Goal: Task Accomplishment & Management: Use online tool/utility

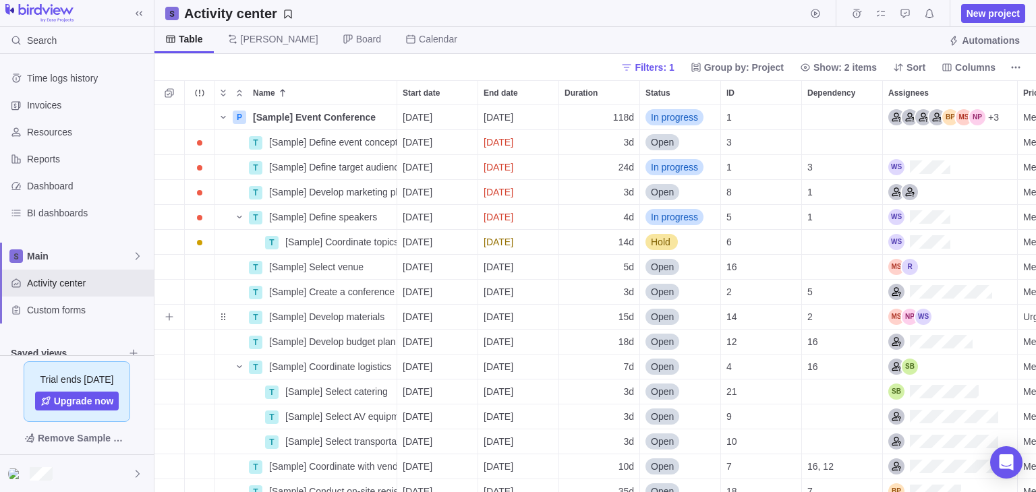
click at [890, 312] on div "Assignees" at bounding box center [909, 317] width 43 height 16
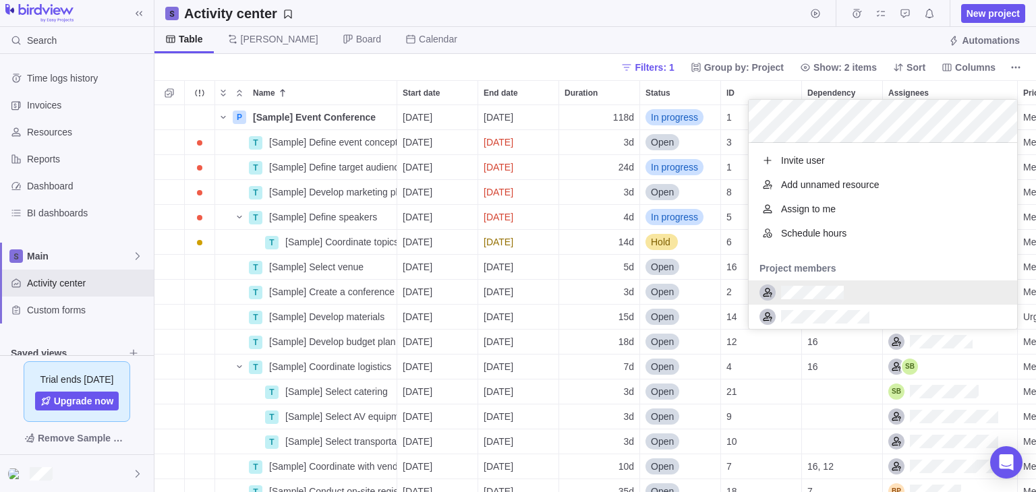
scroll to position [175, 258]
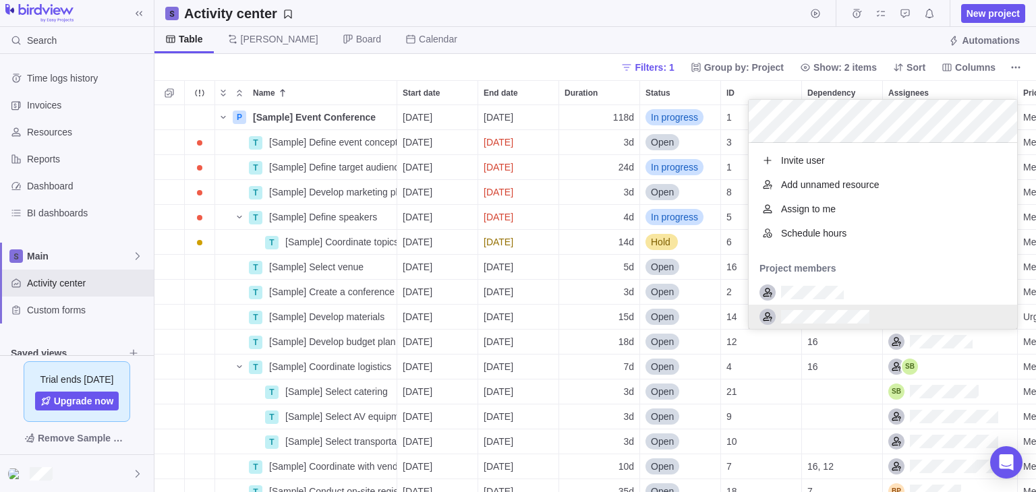
click at [876, 352] on div "P [Sample] Event Conference Details [DATE] [DATE] 118d In progress 1 +3 Medium …" at bounding box center [595, 298] width 882 height 387
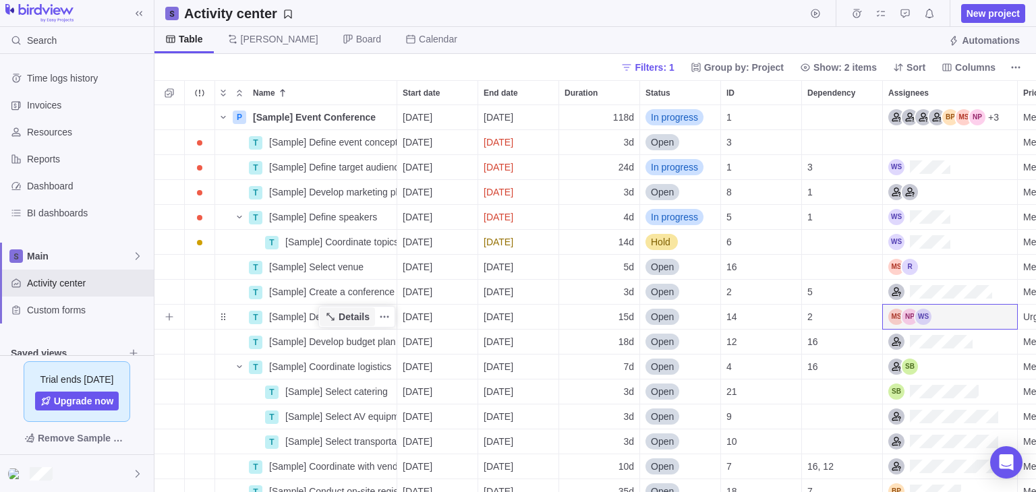
click at [335, 310] on span "Details" at bounding box center [347, 317] width 55 height 19
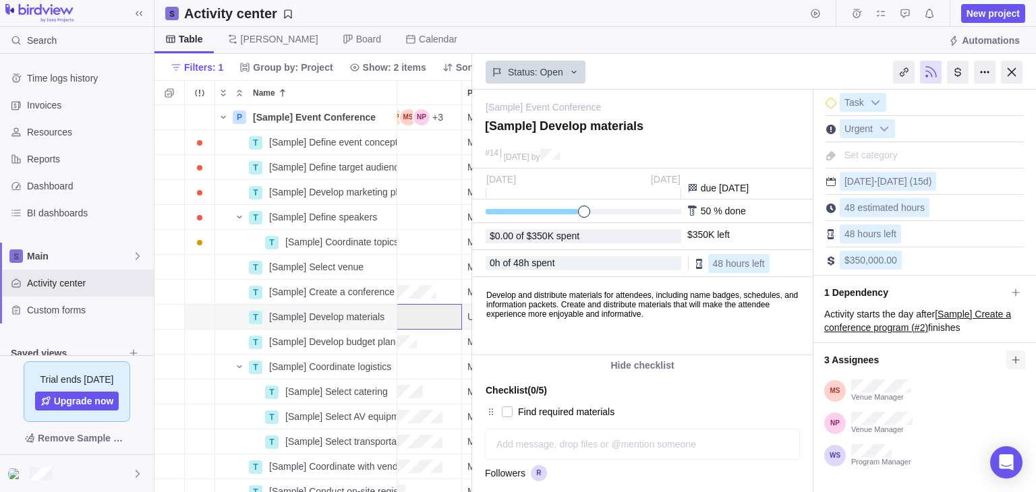
click at [971, 360] on icon at bounding box center [1016, 360] width 11 height 11
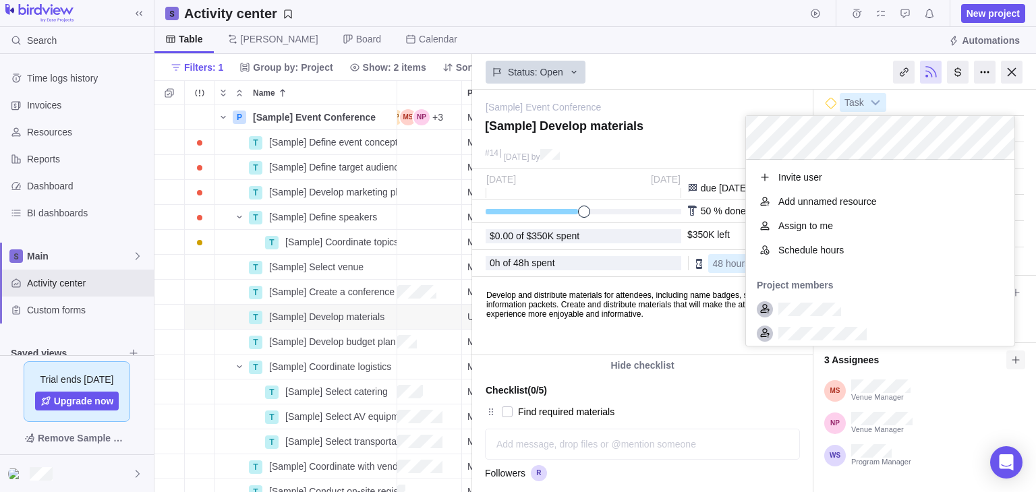
scroll to position [175, 258]
click at [874, 254] on div "Schedule hours" at bounding box center [880, 250] width 268 height 24
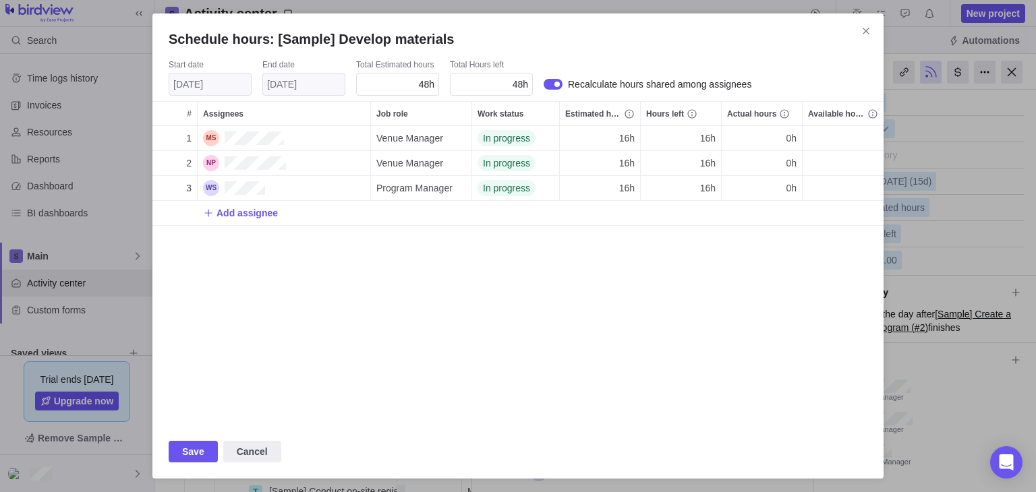
scroll to position [289, 720]
click at [872, 33] on span "Close" at bounding box center [866, 31] width 19 height 19
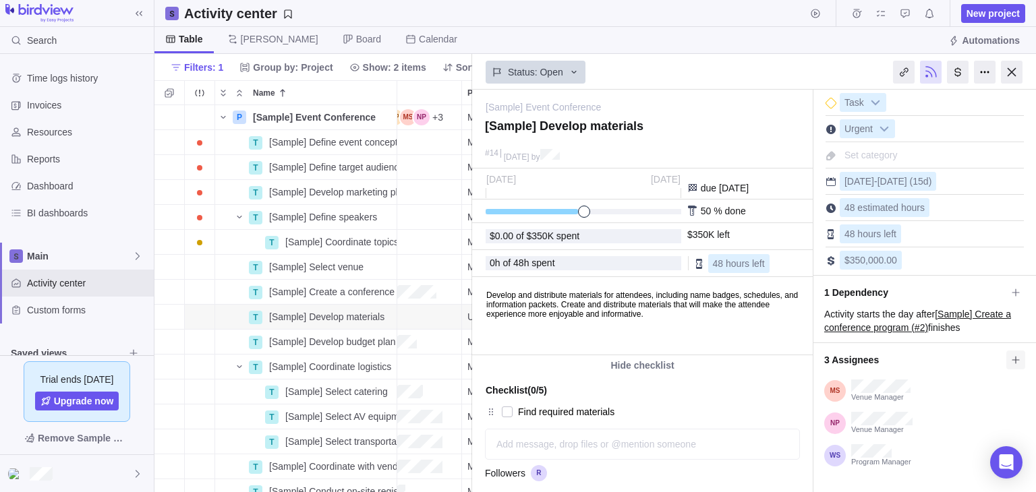
click at [971, 358] on span at bounding box center [1015, 360] width 19 height 19
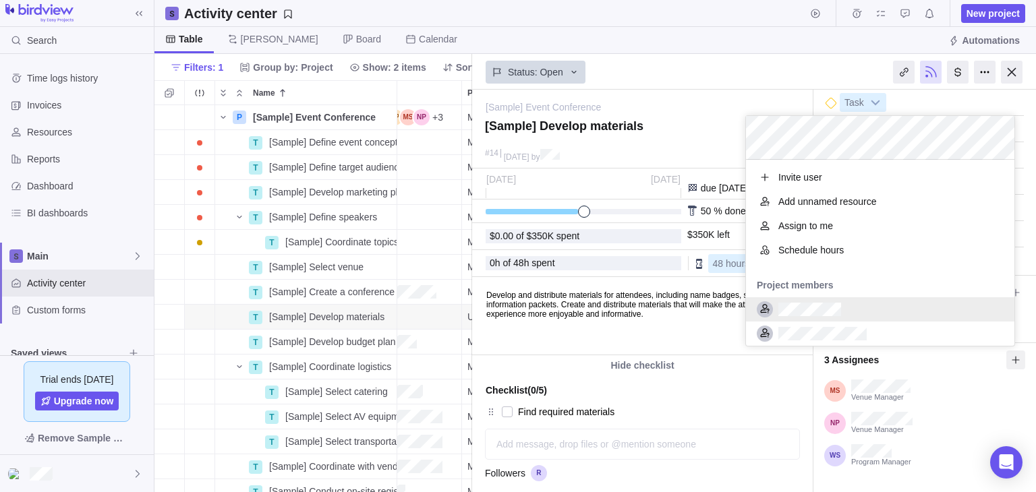
scroll to position [380, 0]
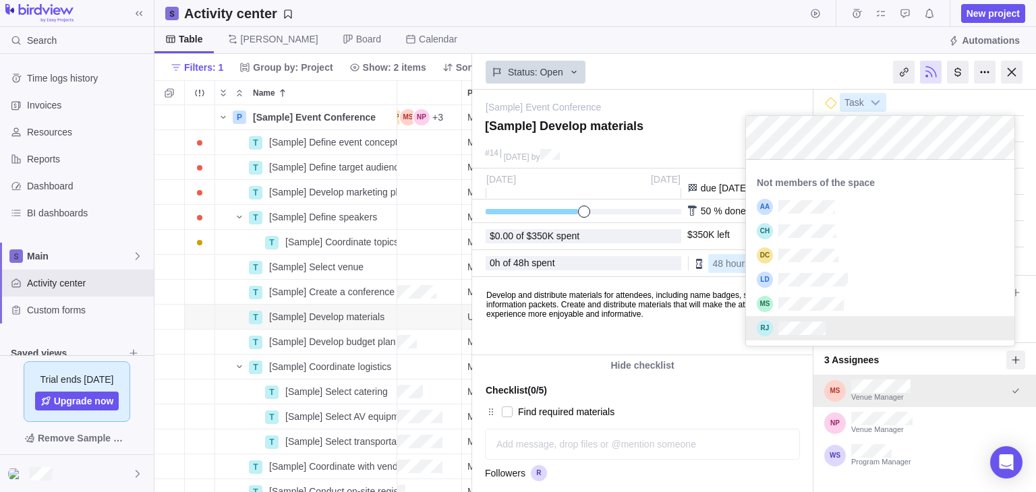
click at [948, 383] on div "[Sample] Event Conference — change [Sample] Develop materials #14 [DATE] by Act…" at bounding box center [754, 291] width 564 height 403
